Goal: Transaction & Acquisition: Purchase product/service

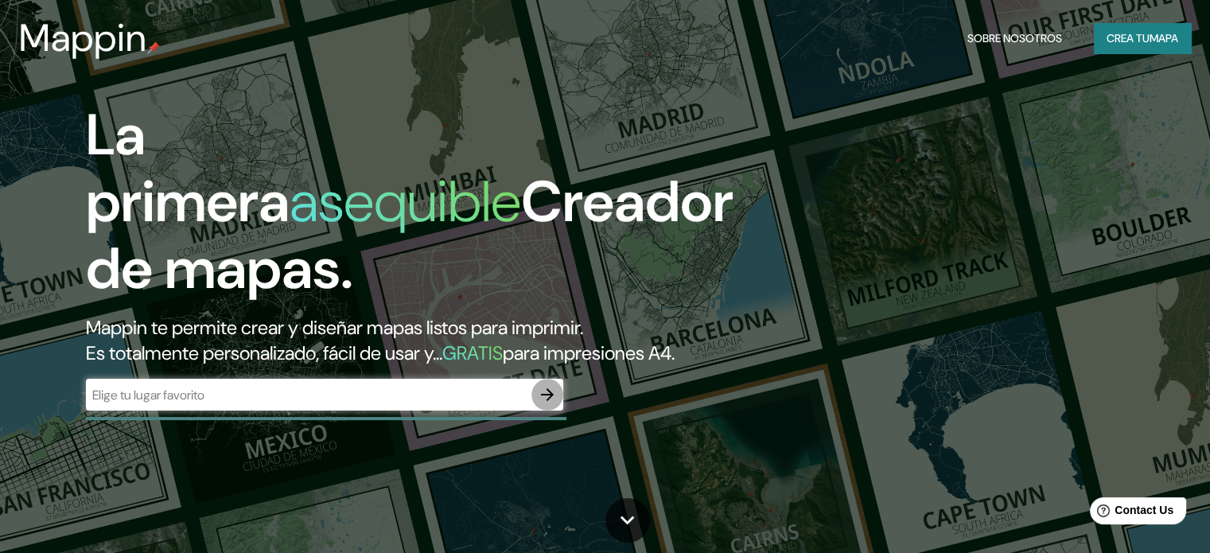
click at [548, 404] on icon "button" at bounding box center [547, 394] width 19 height 19
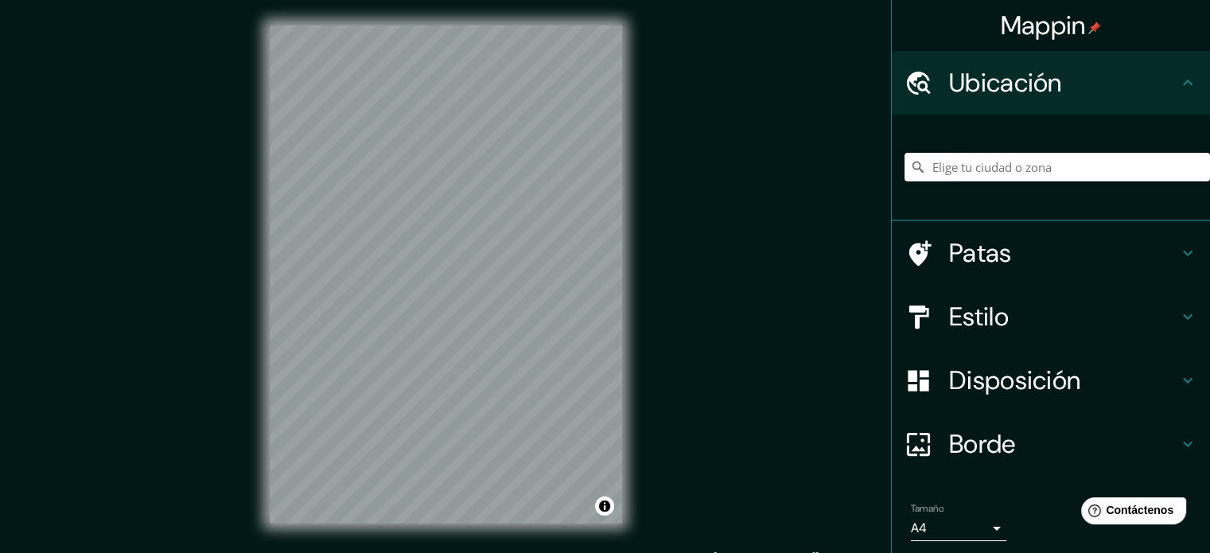
click at [1014, 162] on input "Elige tu ciudad o zona" at bounding box center [1056, 167] width 305 height 29
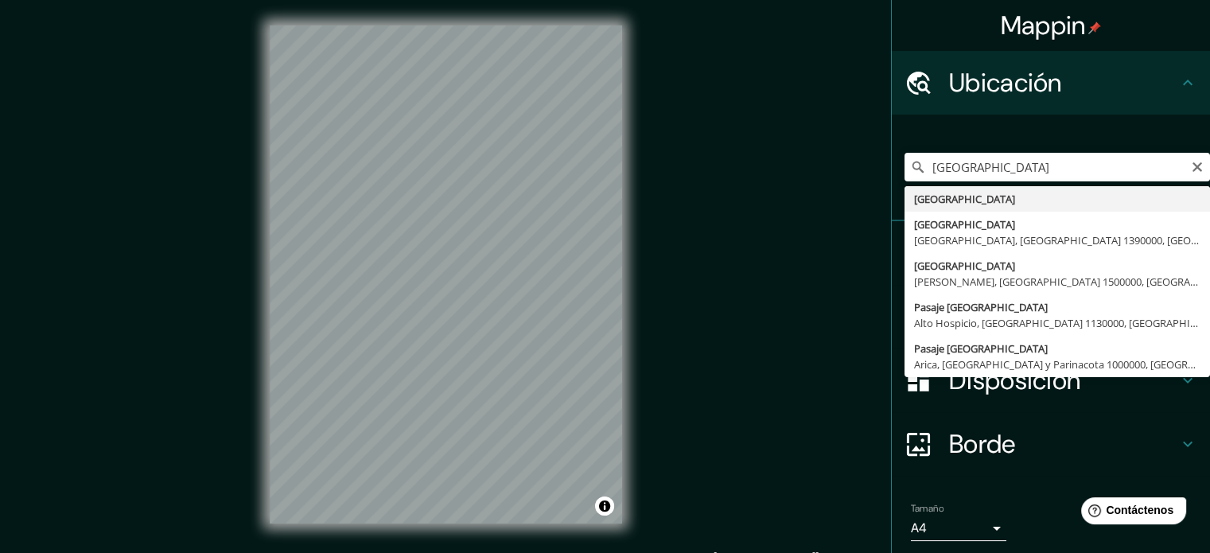
type input "[GEOGRAPHIC_DATA]"
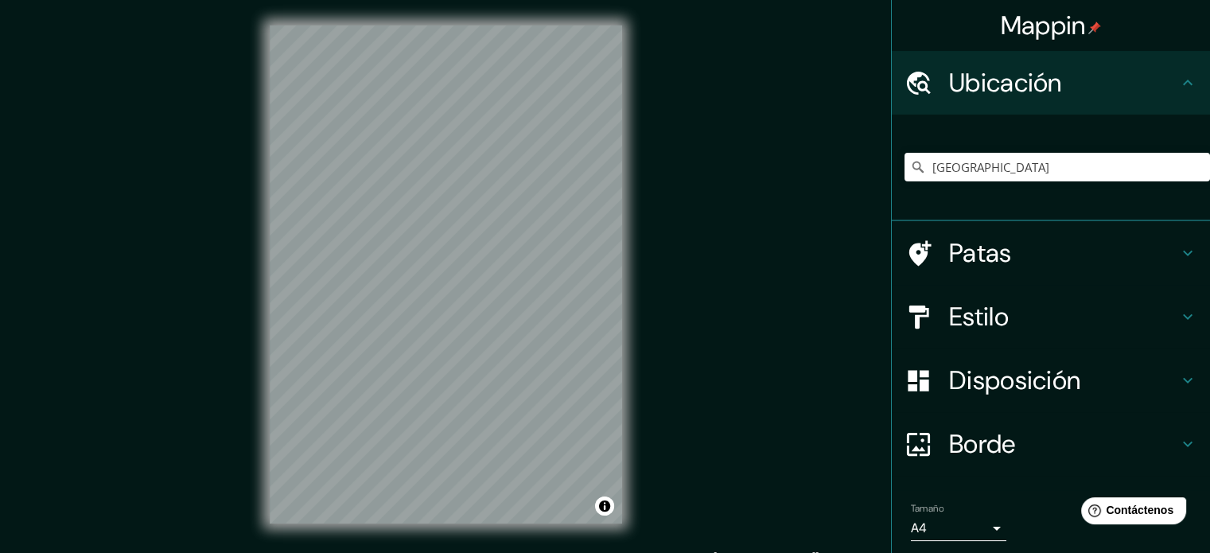
click at [622, 284] on div "© Mapbox © OpenStreetMap Improve this map" at bounding box center [445, 274] width 403 height 549
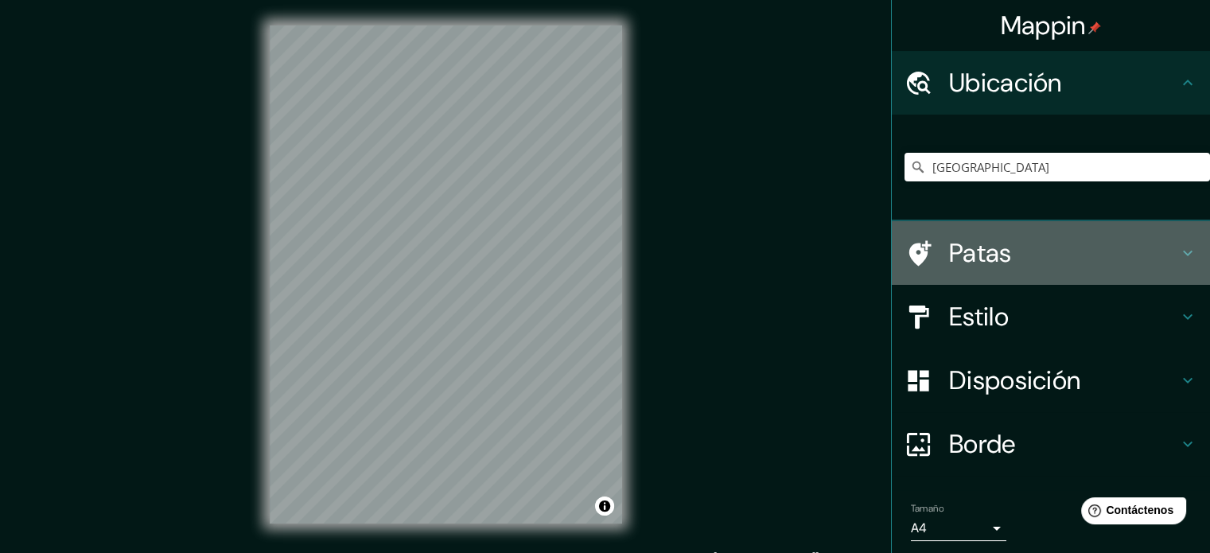
click at [972, 247] on font "Patas" at bounding box center [980, 252] width 63 height 33
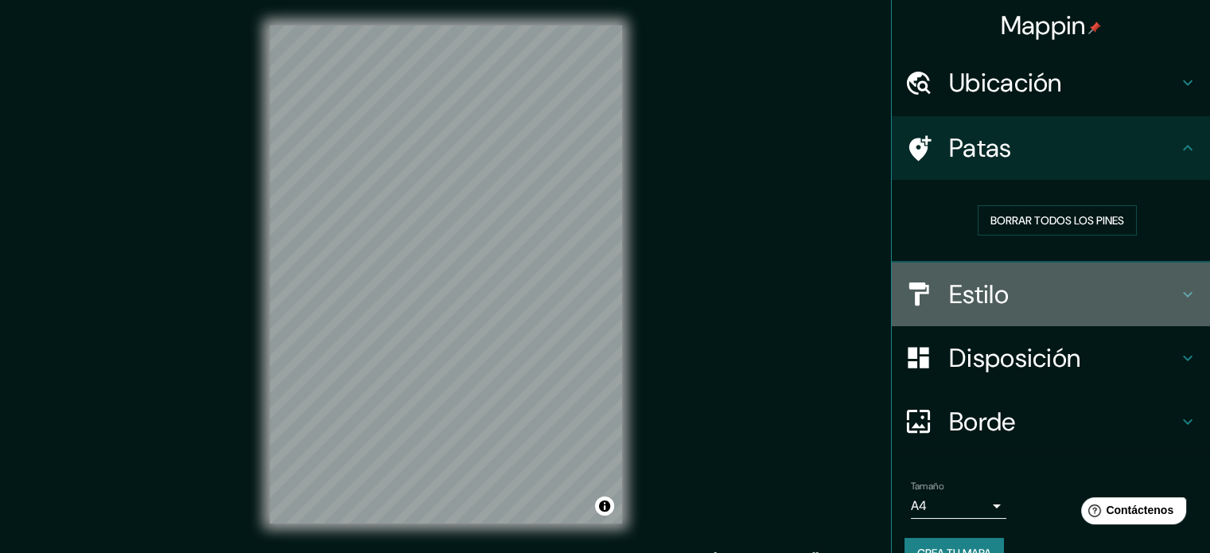
click at [972, 301] on font "Estilo" at bounding box center [979, 294] width 60 height 33
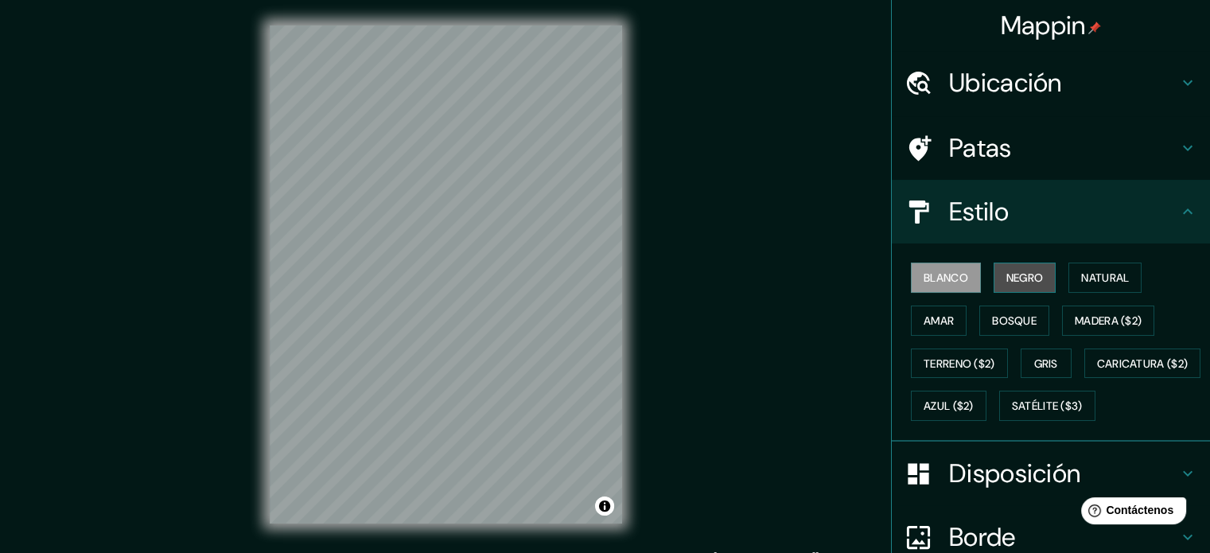
click at [1016, 284] on font "Negro" at bounding box center [1024, 277] width 37 height 21
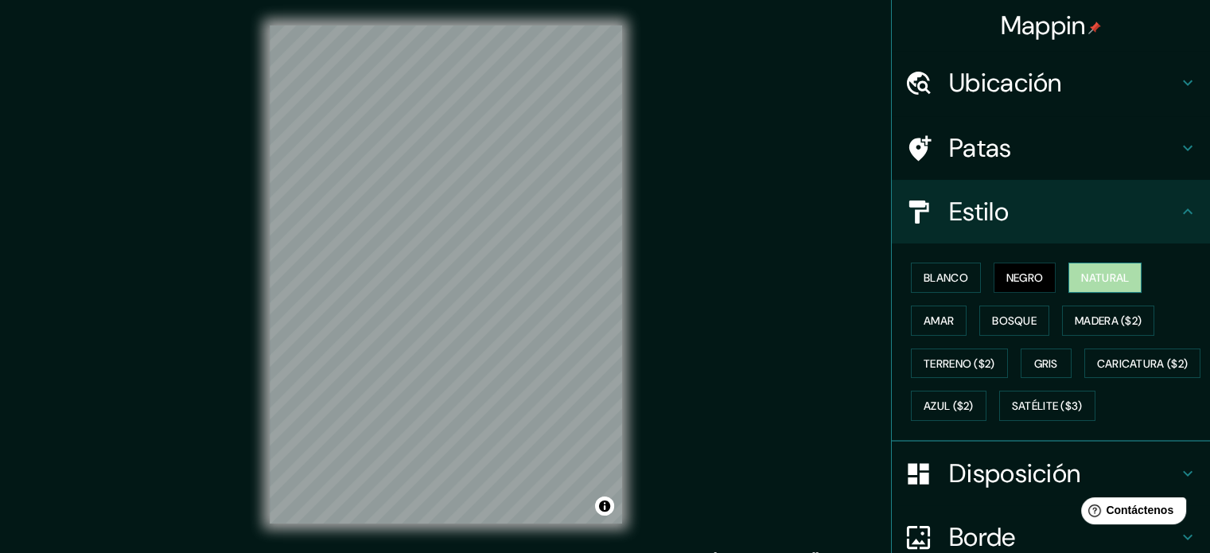
click at [1124, 266] on button "Natural" at bounding box center [1104, 277] width 73 height 30
click at [923, 317] on font "Amar" at bounding box center [938, 320] width 30 height 14
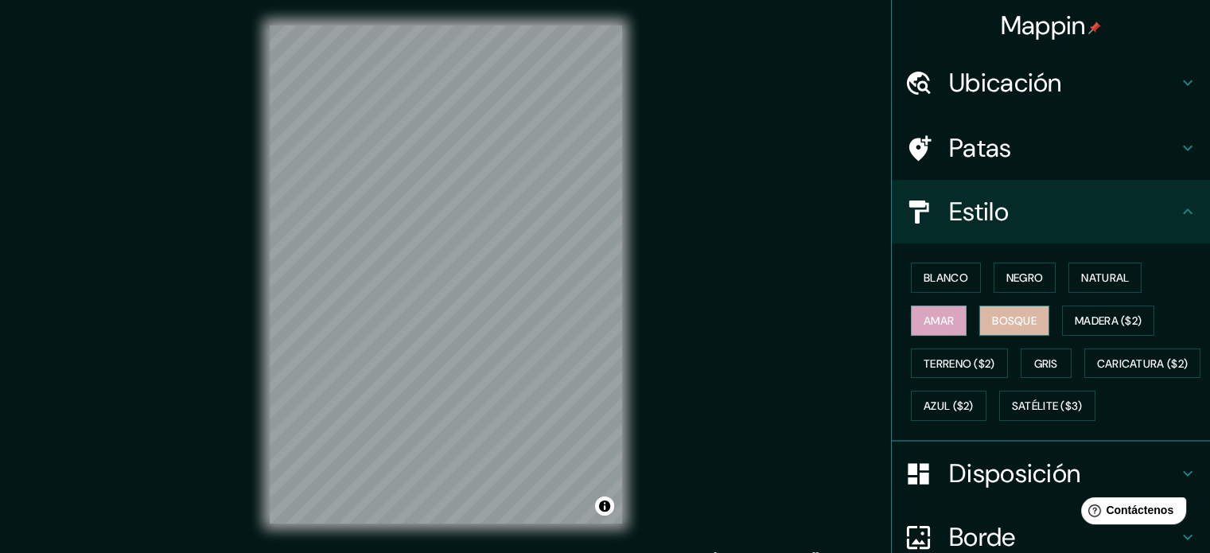
click at [1005, 311] on font "Bosque" at bounding box center [1014, 320] width 45 height 21
click at [1041, 359] on font "Gris" at bounding box center [1046, 363] width 24 height 14
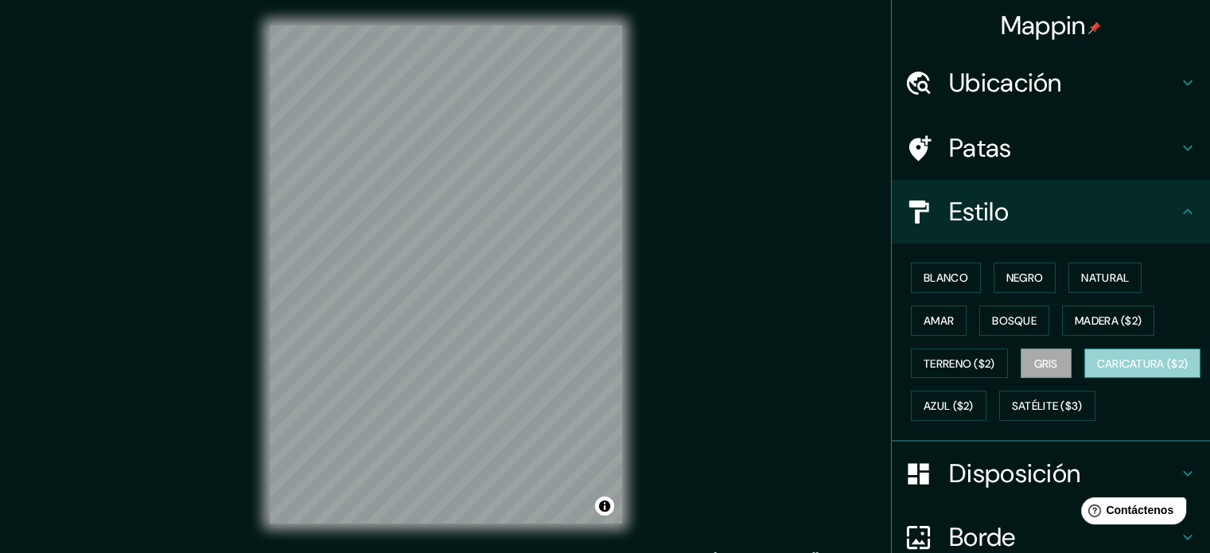
click at [1097, 371] on font "Caricatura ($2)" at bounding box center [1142, 363] width 91 height 14
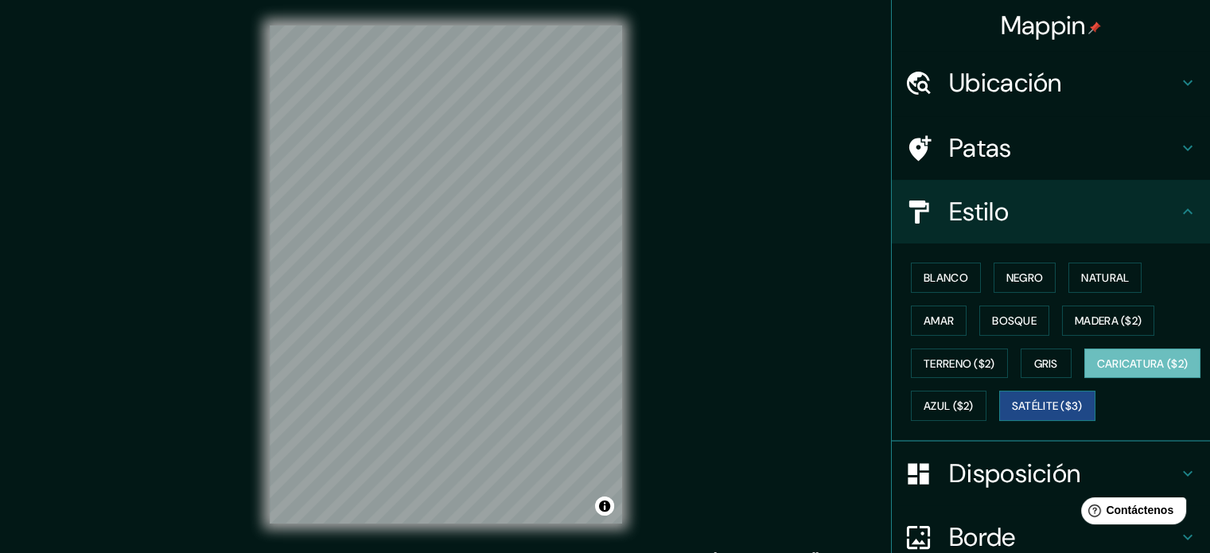
click at [1012, 414] on font "Satélite ($3)" at bounding box center [1047, 406] width 71 height 14
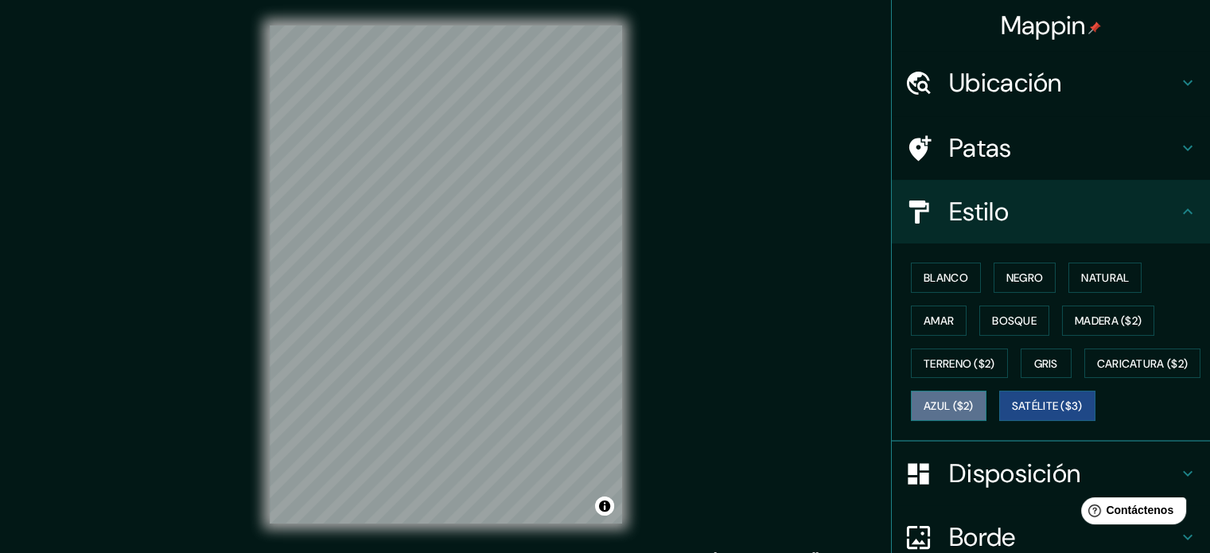
click at [973, 406] on font "Azul ($2)" at bounding box center [948, 406] width 50 height 14
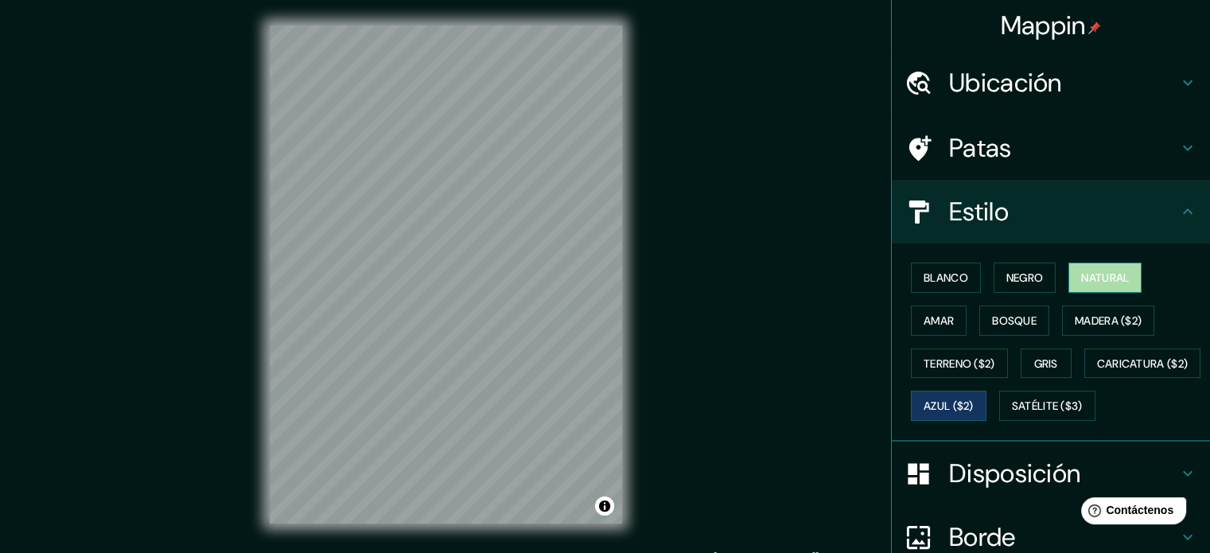
click at [1091, 270] on font "Natural" at bounding box center [1105, 277] width 48 height 14
